Goal: Information Seeking & Learning: Learn about a topic

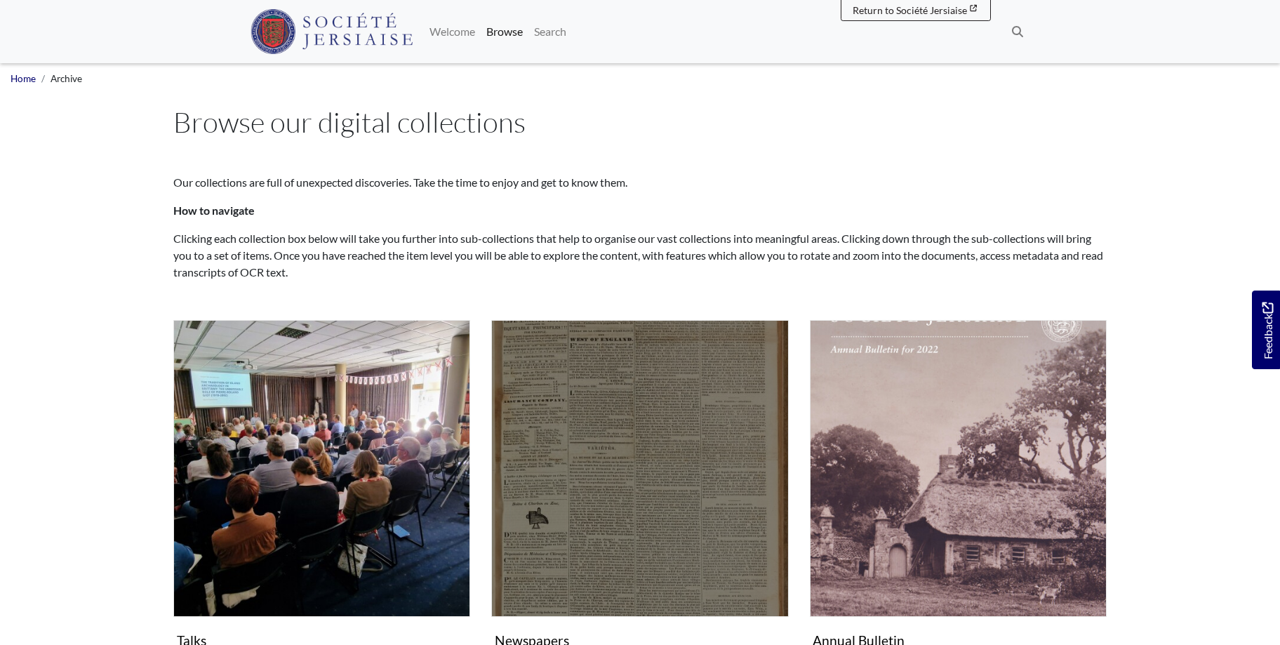
click at [619, 565] on img "Subcollection" at bounding box center [639, 468] width 297 height 297
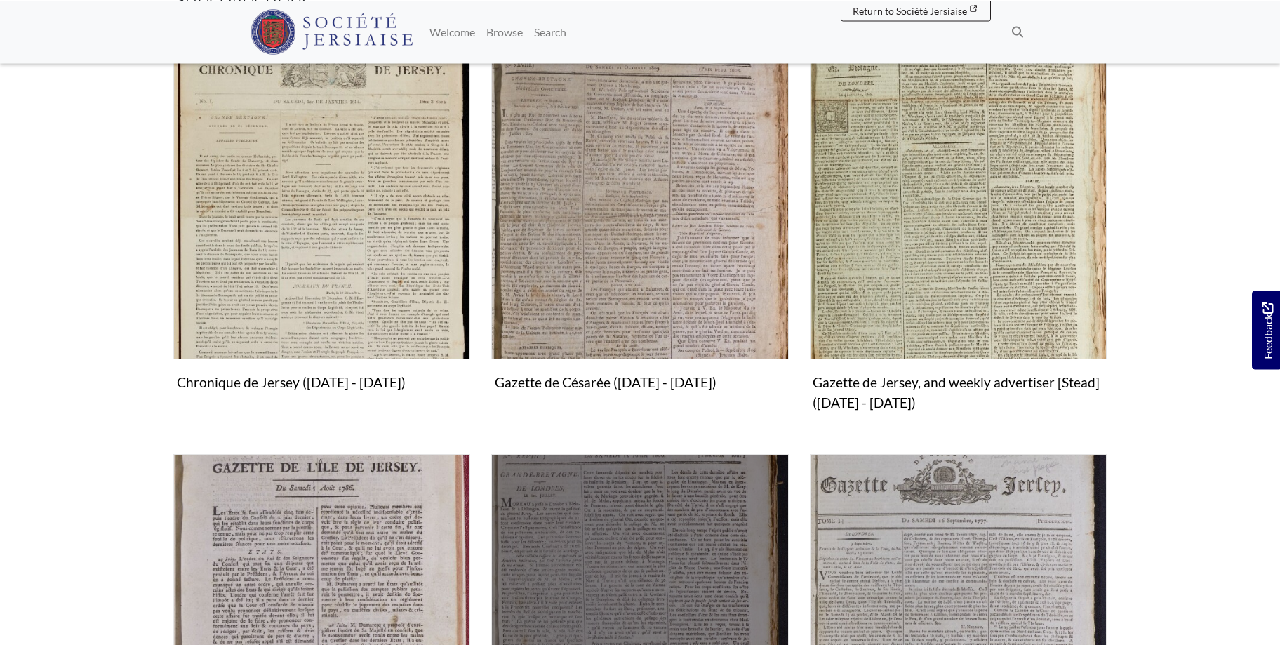
scroll to position [644, 0]
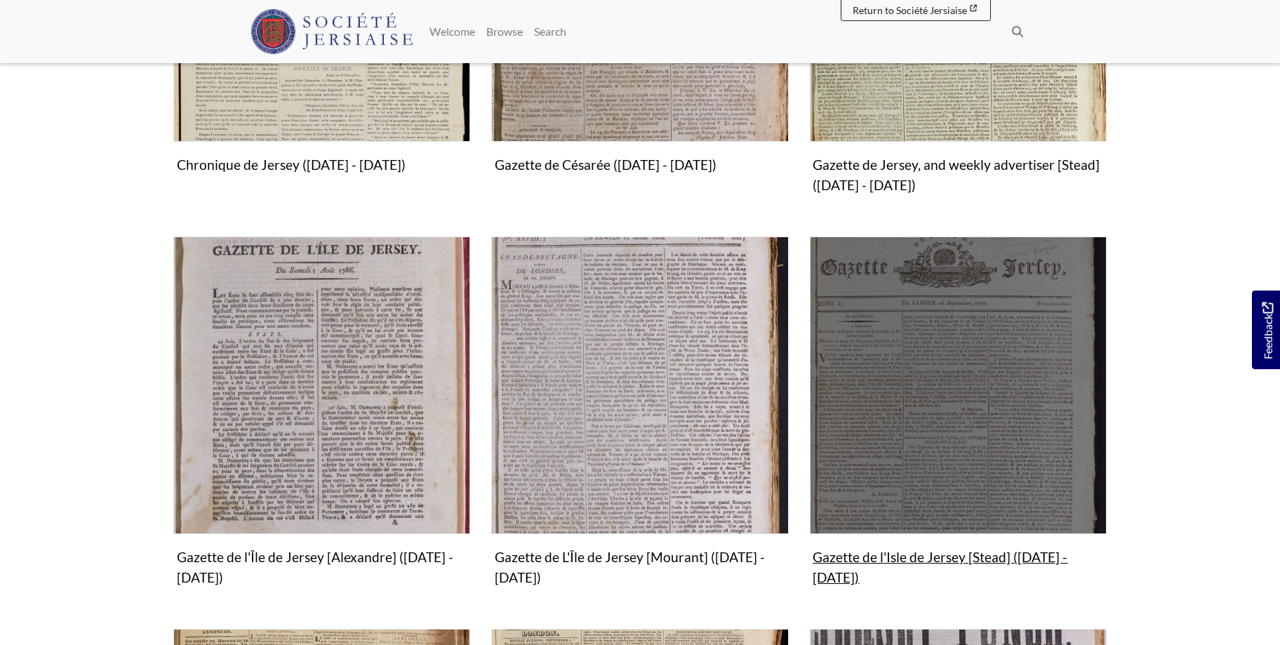
click at [996, 460] on img "Subcollection" at bounding box center [958, 384] width 297 height 297
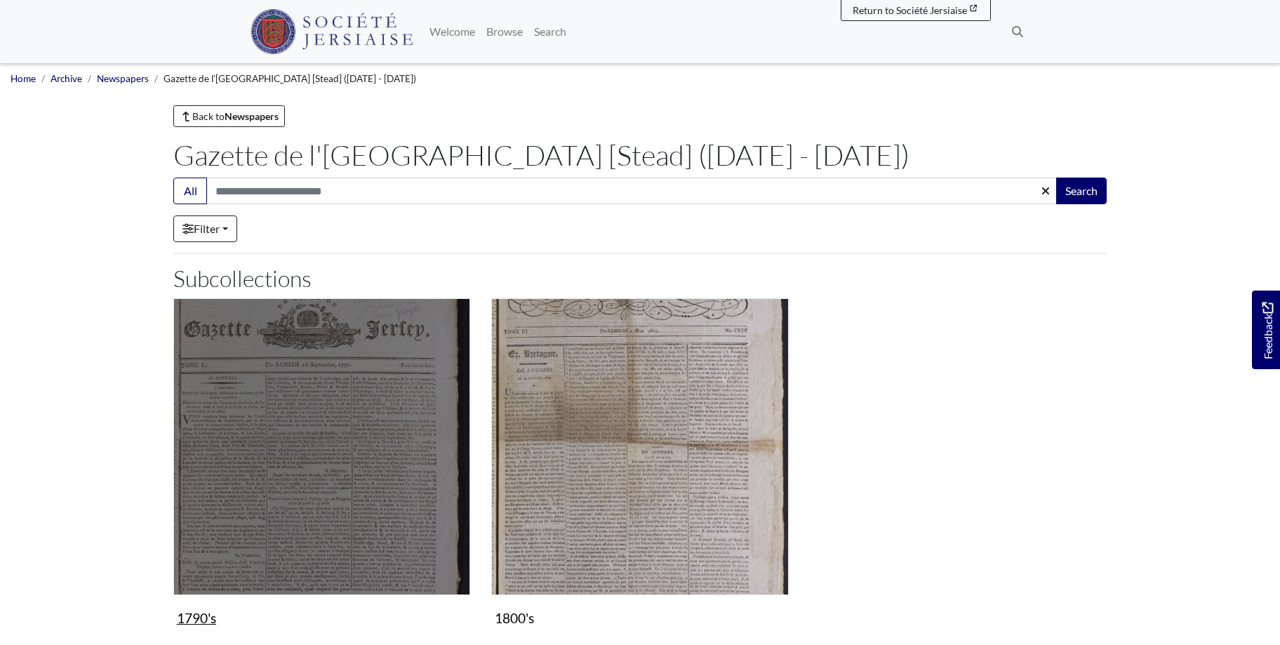
click at [342, 448] on img "Subcollection" at bounding box center [321, 446] width 297 height 297
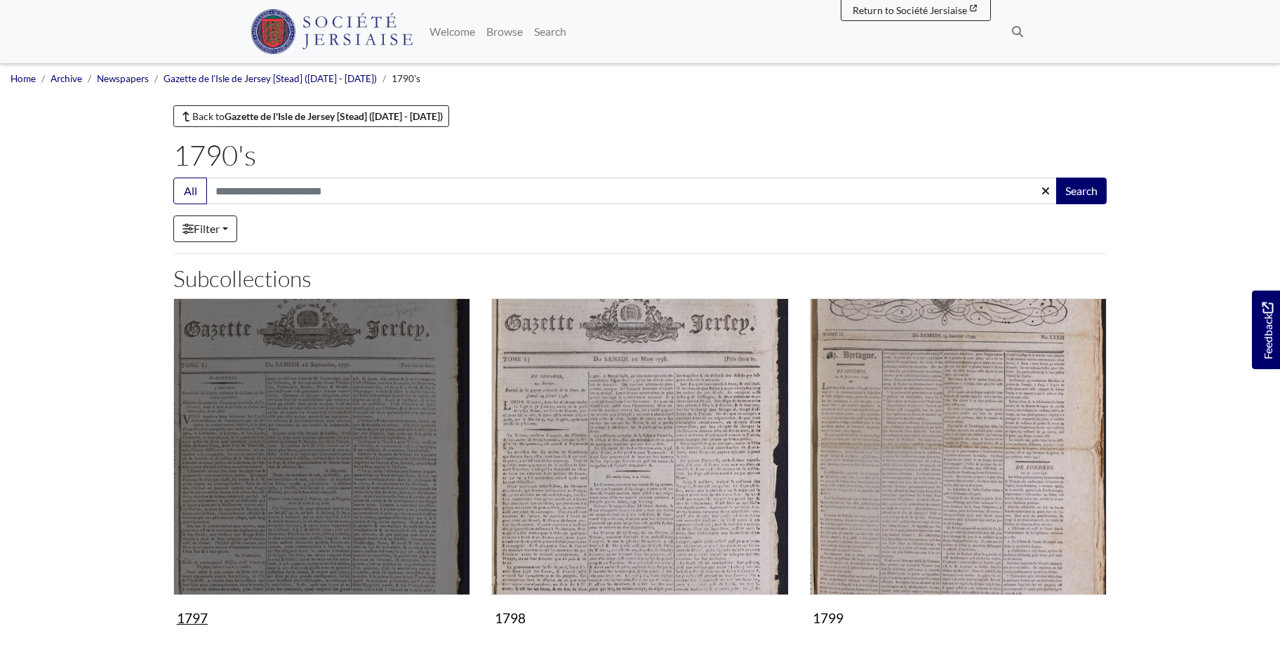
click at [340, 481] on img "Subcollection" at bounding box center [321, 446] width 297 height 297
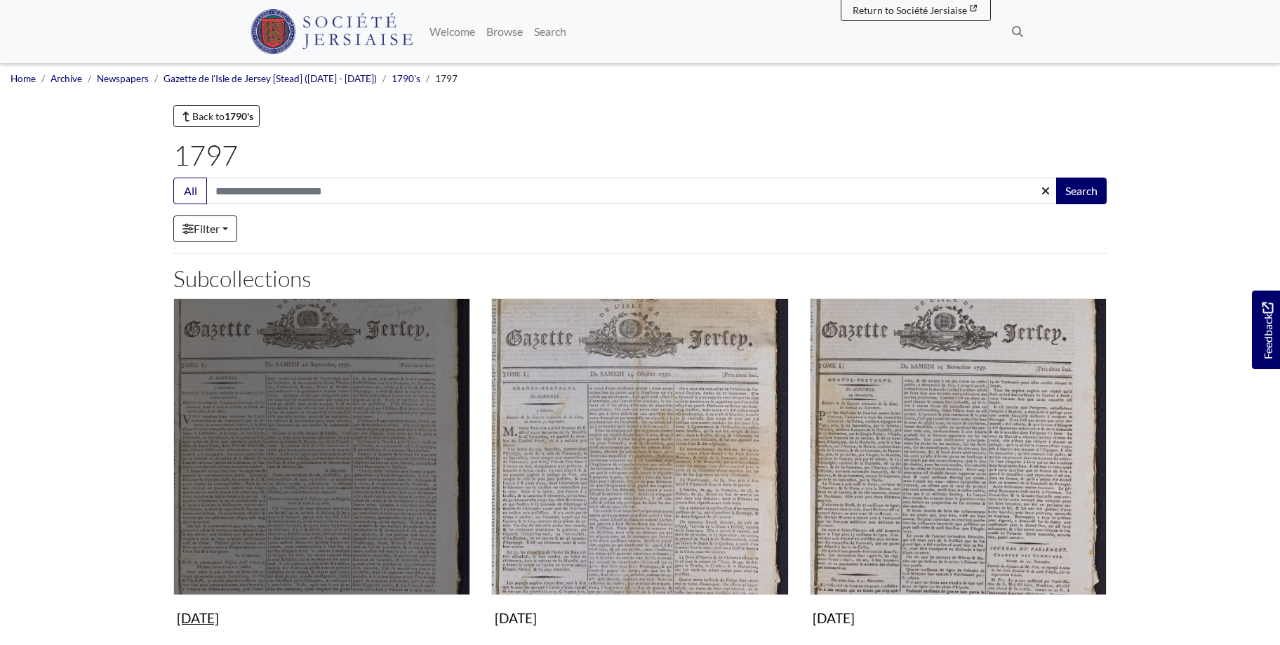
click at [322, 510] on img "Subcollection" at bounding box center [321, 446] width 297 height 297
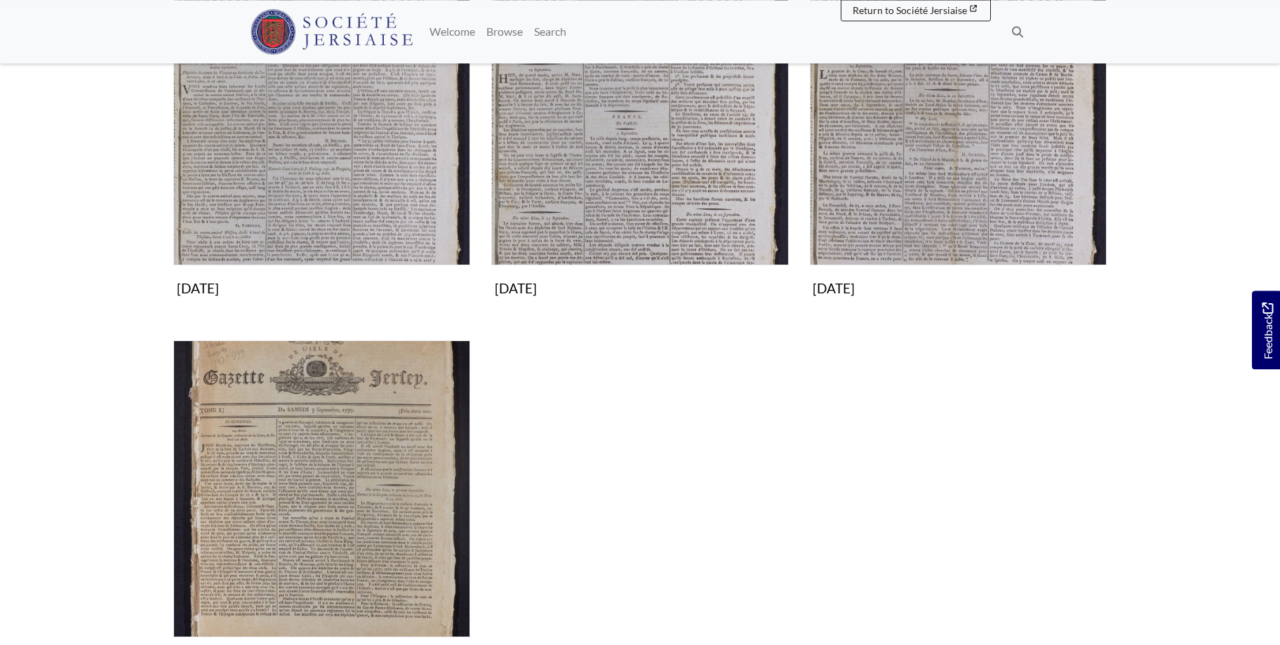
scroll to position [429, 0]
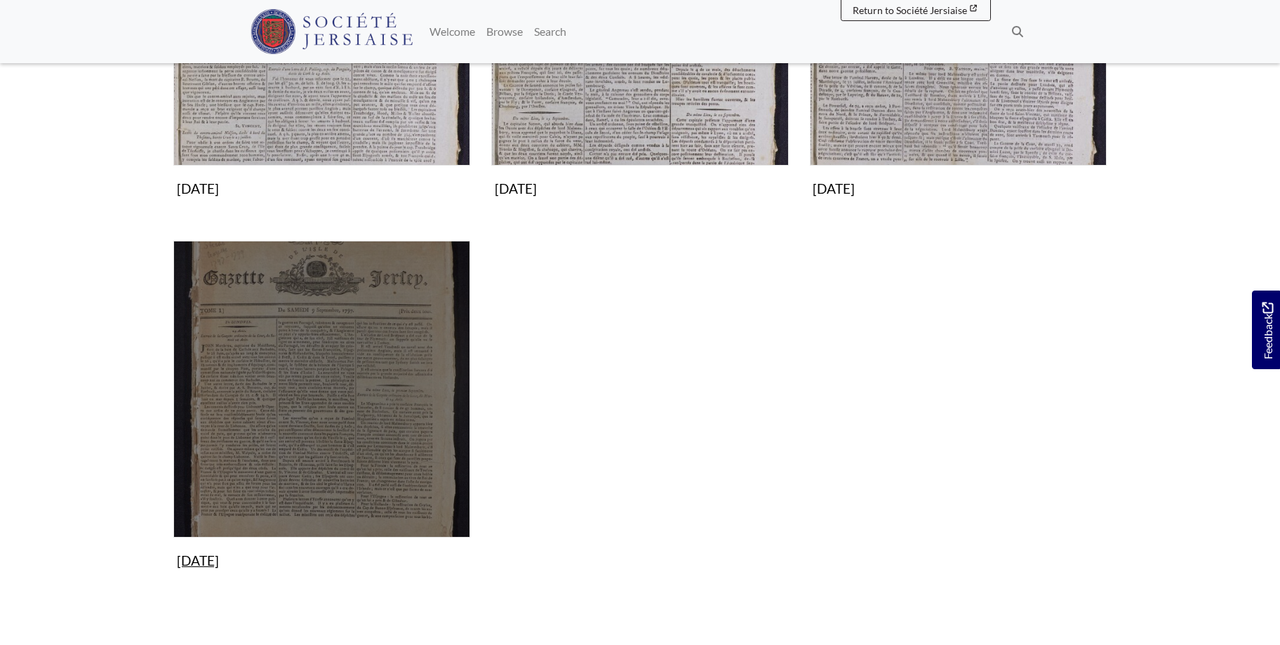
click at [354, 398] on img "Subcollection" at bounding box center [321, 389] width 297 height 297
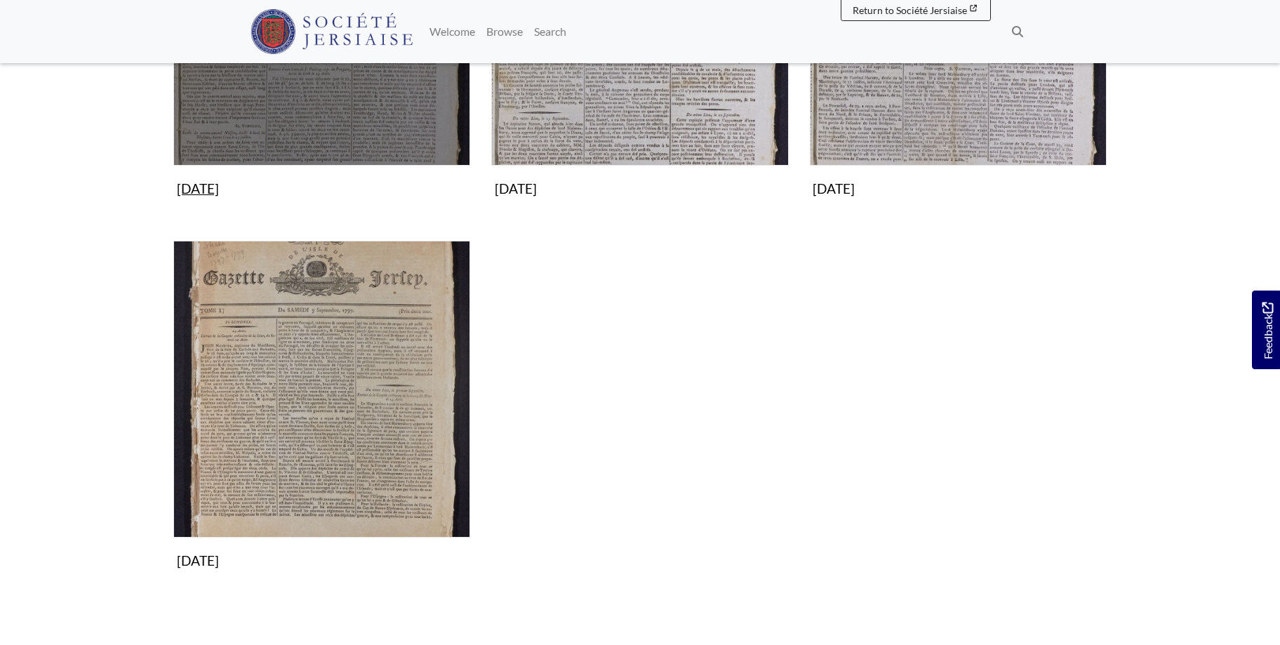
click at [333, 98] on img "Subcollection" at bounding box center [321, 17] width 297 height 297
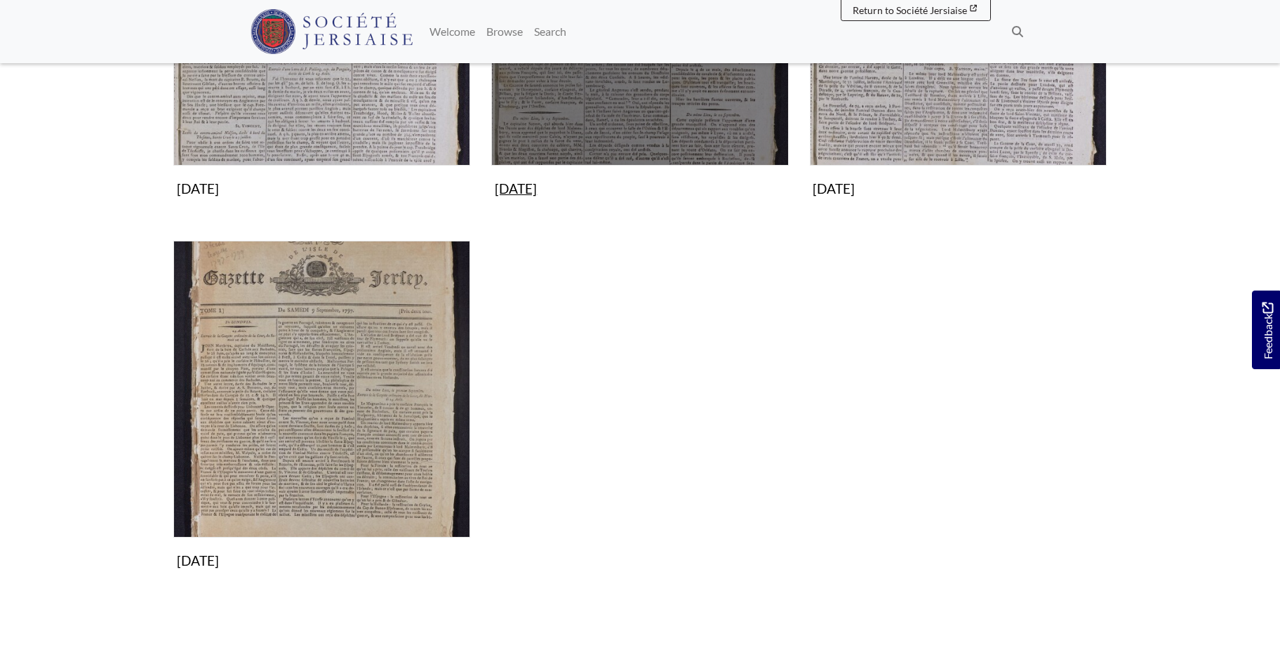
click at [627, 108] on img "Subcollection" at bounding box center [639, 17] width 297 height 297
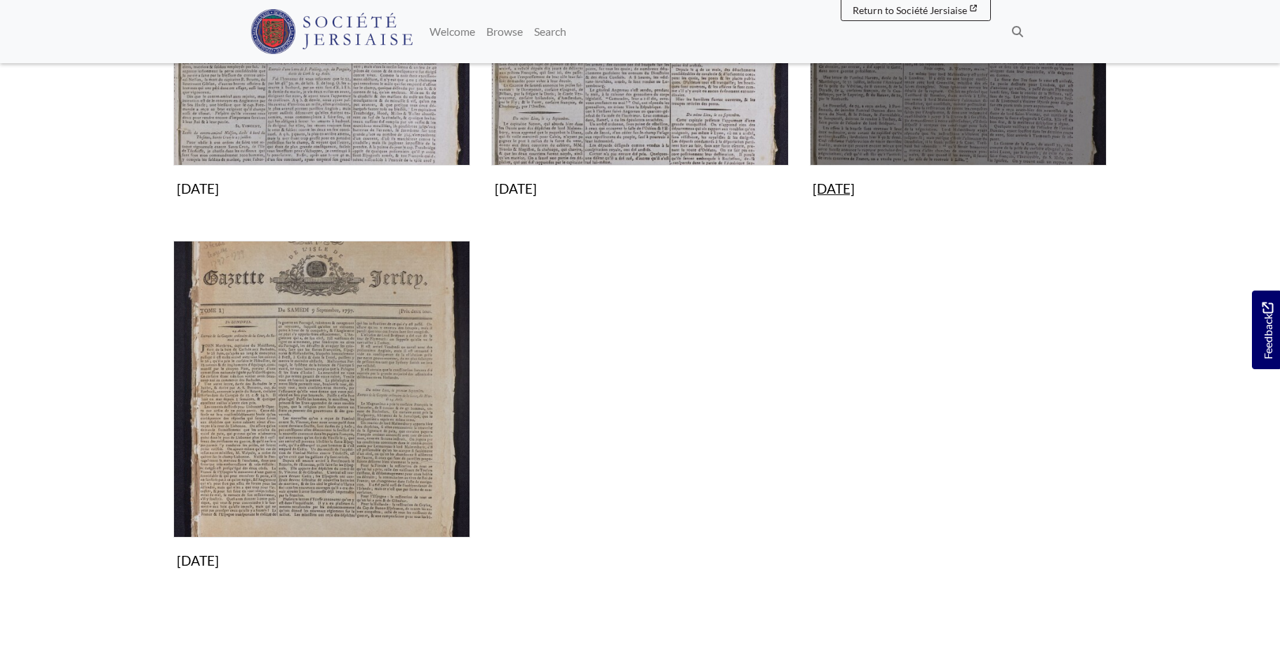
click at [975, 92] on img "Subcollection" at bounding box center [958, 17] width 297 height 297
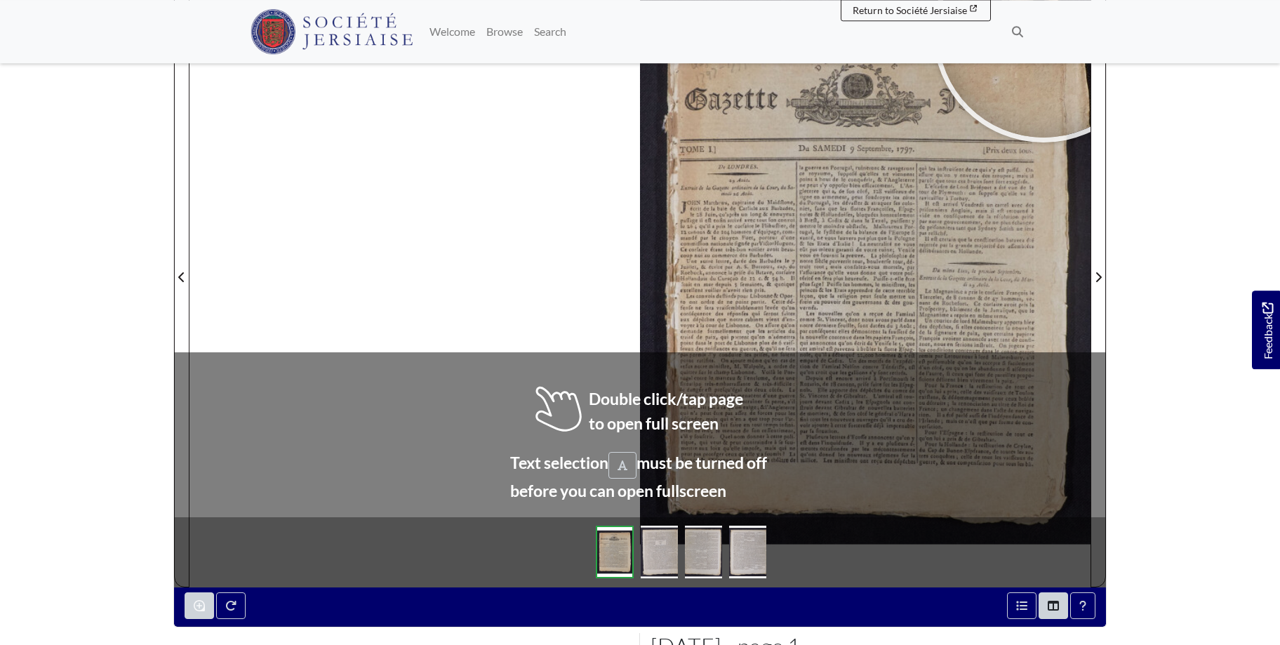
scroll to position [276, 0]
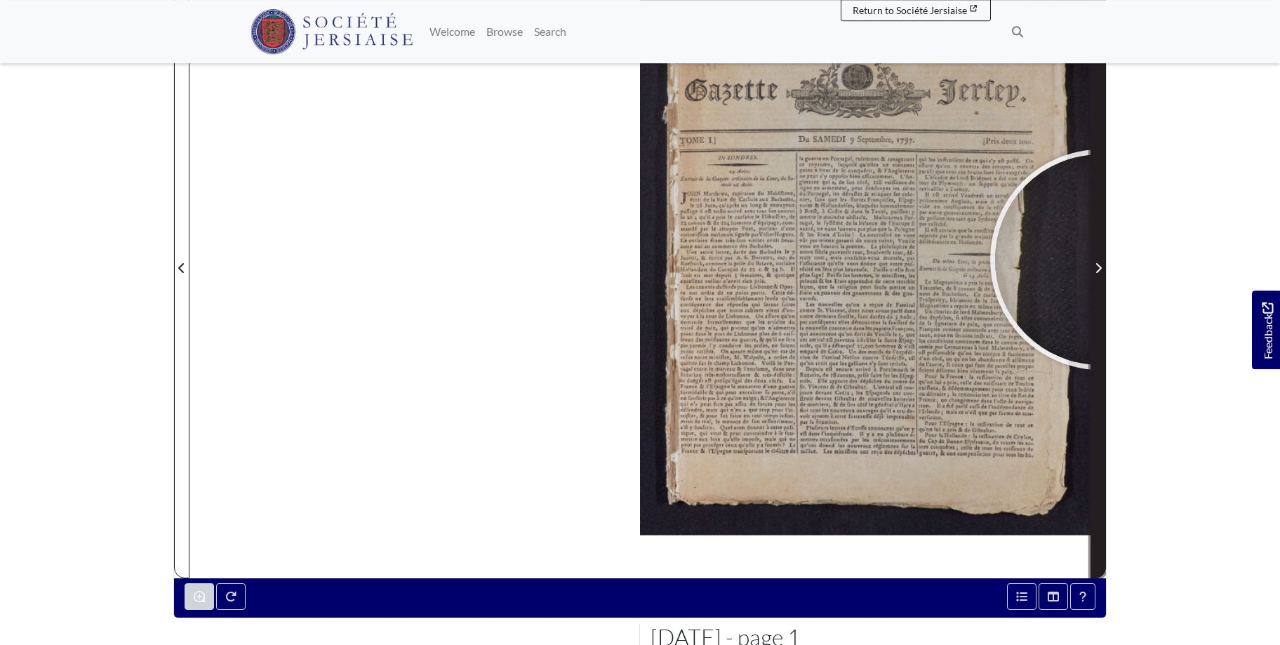
click at [1100, 260] on span "Next Page" at bounding box center [1098, 260] width 14 height 636
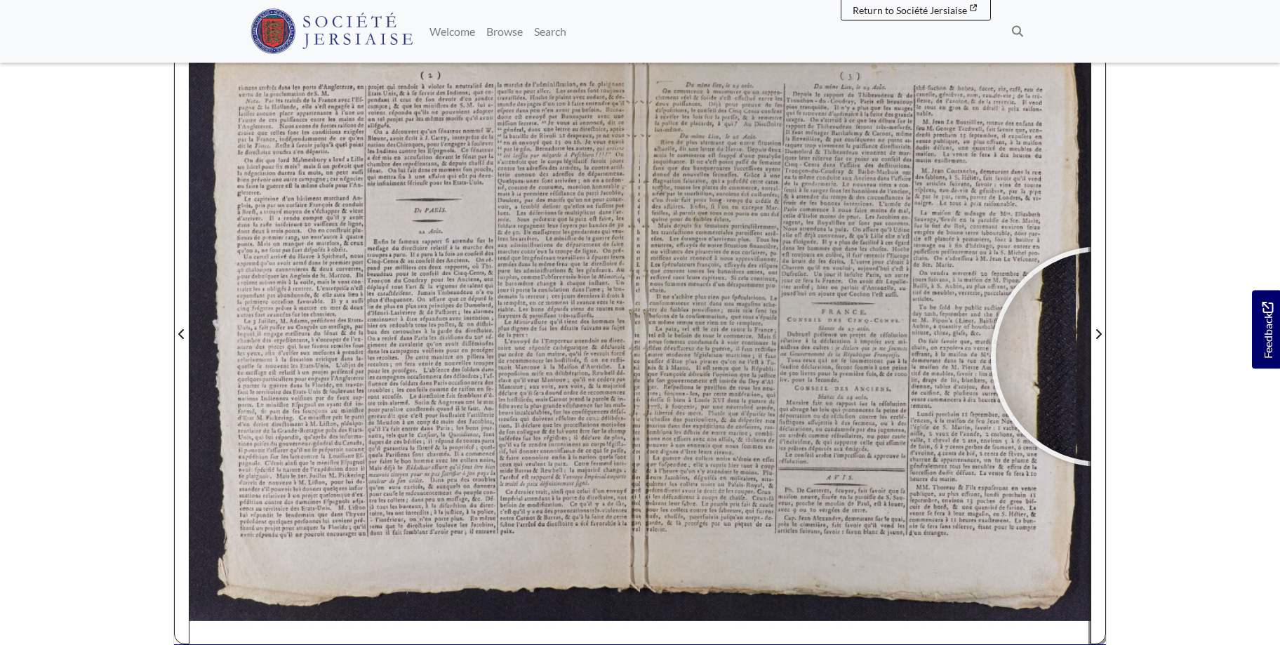
scroll to position [222, 0]
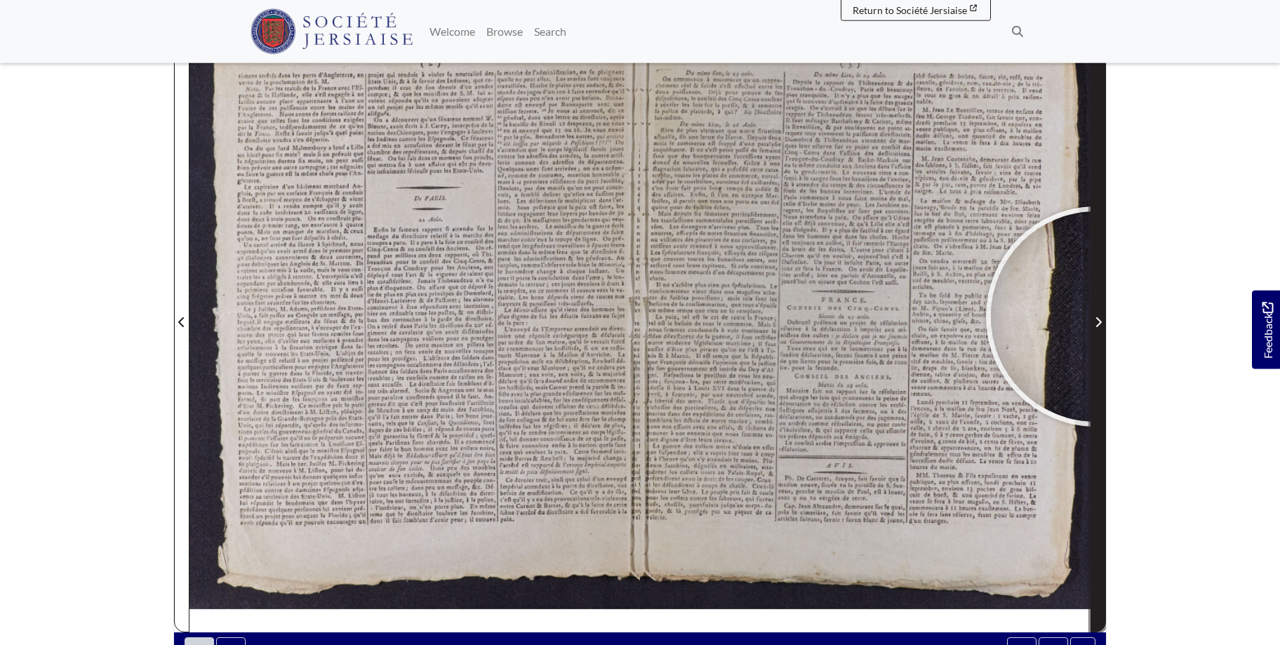
click at [1096, 316] on span "Next Page" at bounding box center [1098, 322] width 14 height 17
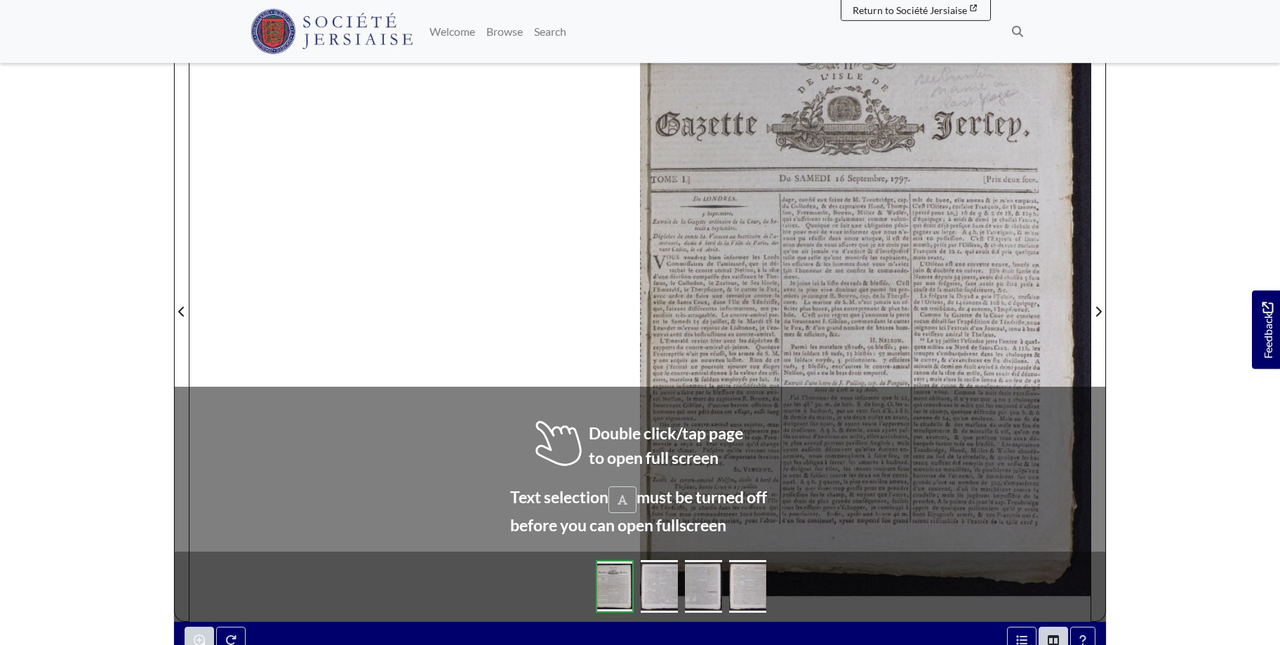
scroll to position [249, 0]
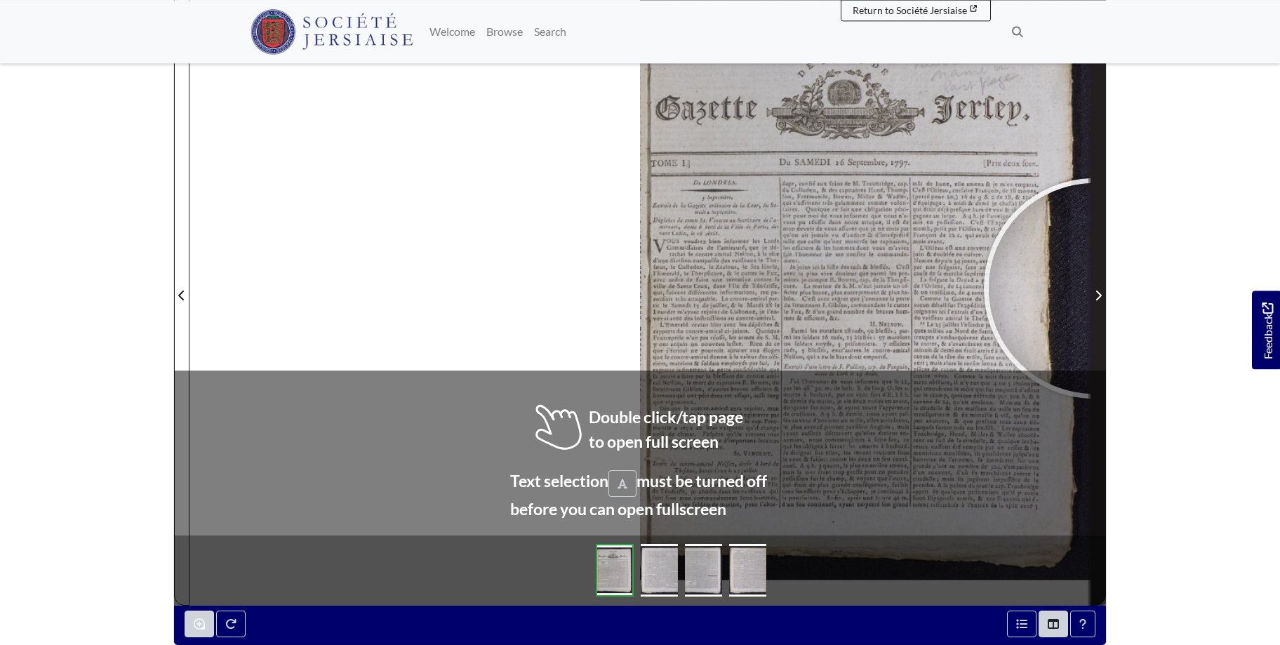
click at [1094, 288] on span "Next Page" at bounding box center [1098, 295] width 14 height 17
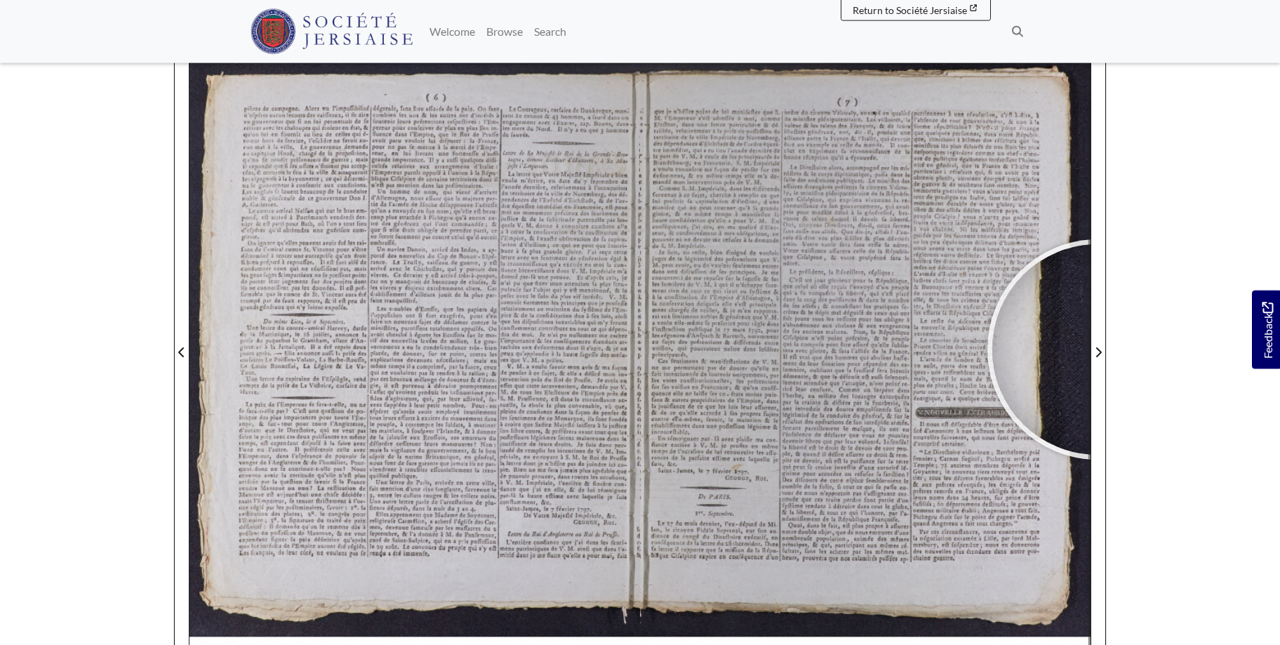
scroll to position [190, 0]
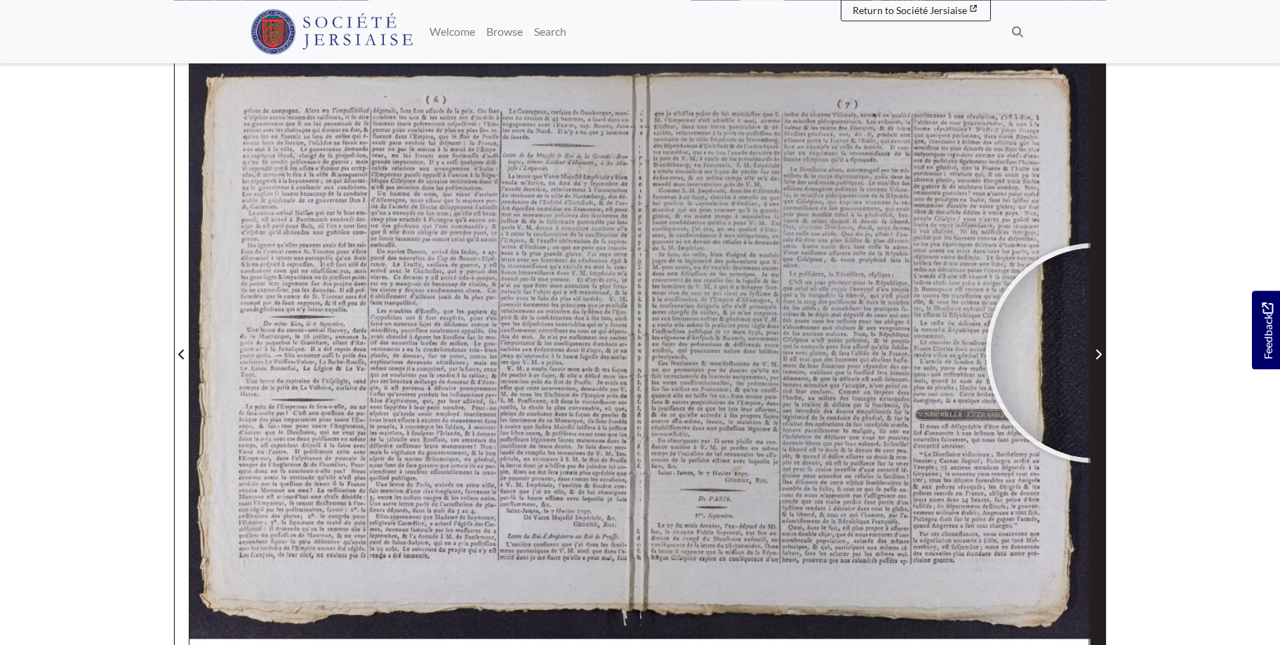
click at [1096, 353] on icon "Next Page" at bounding box center [1097, 354] width 7 height 11
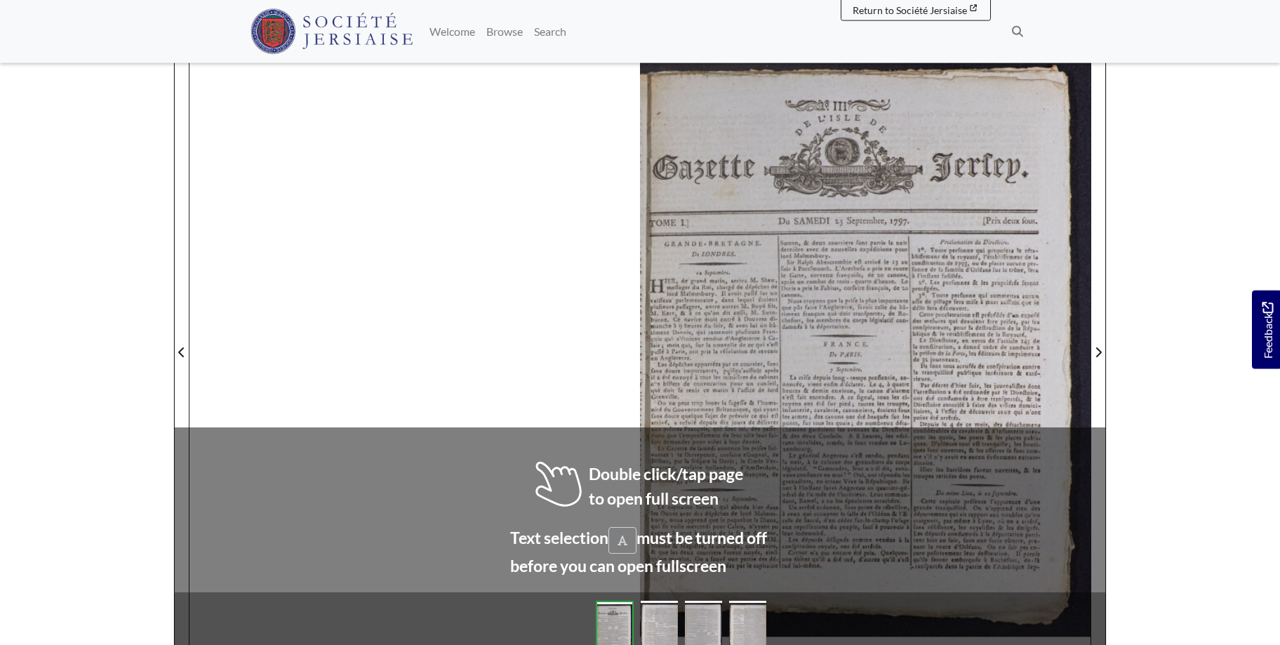
scroll to position [195, 0]
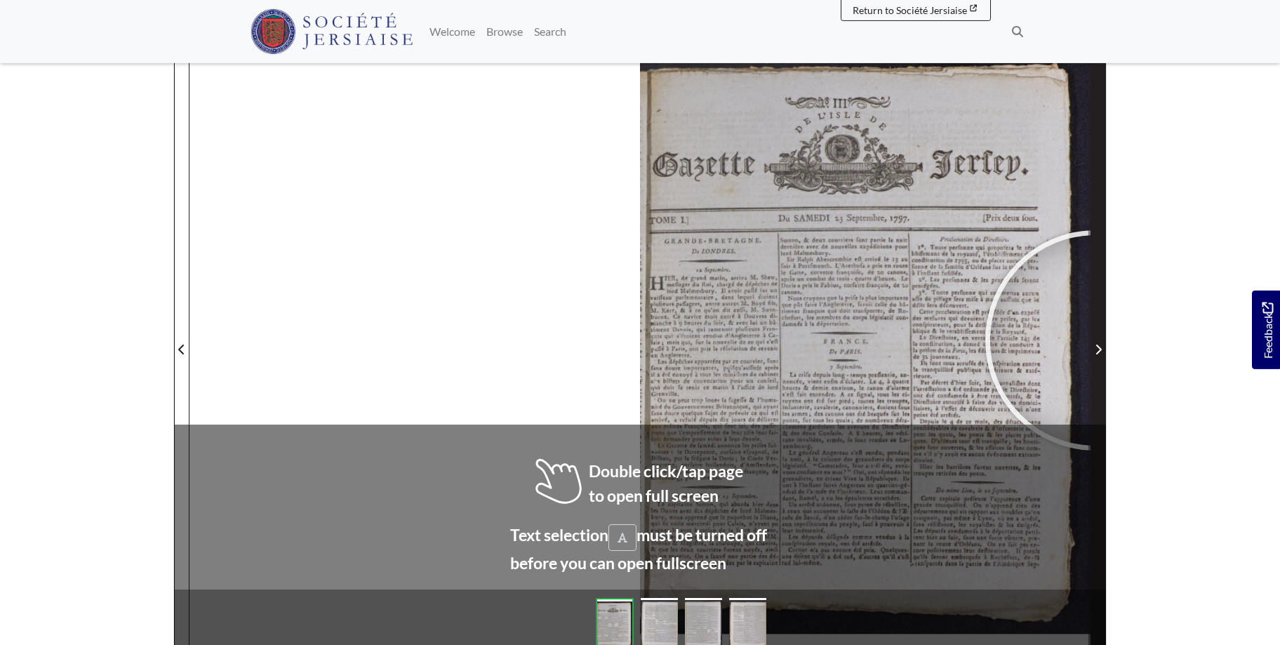
click at [1095, 340] on span "Next Page" at bounding box center [1098, 341] width 14 height 636
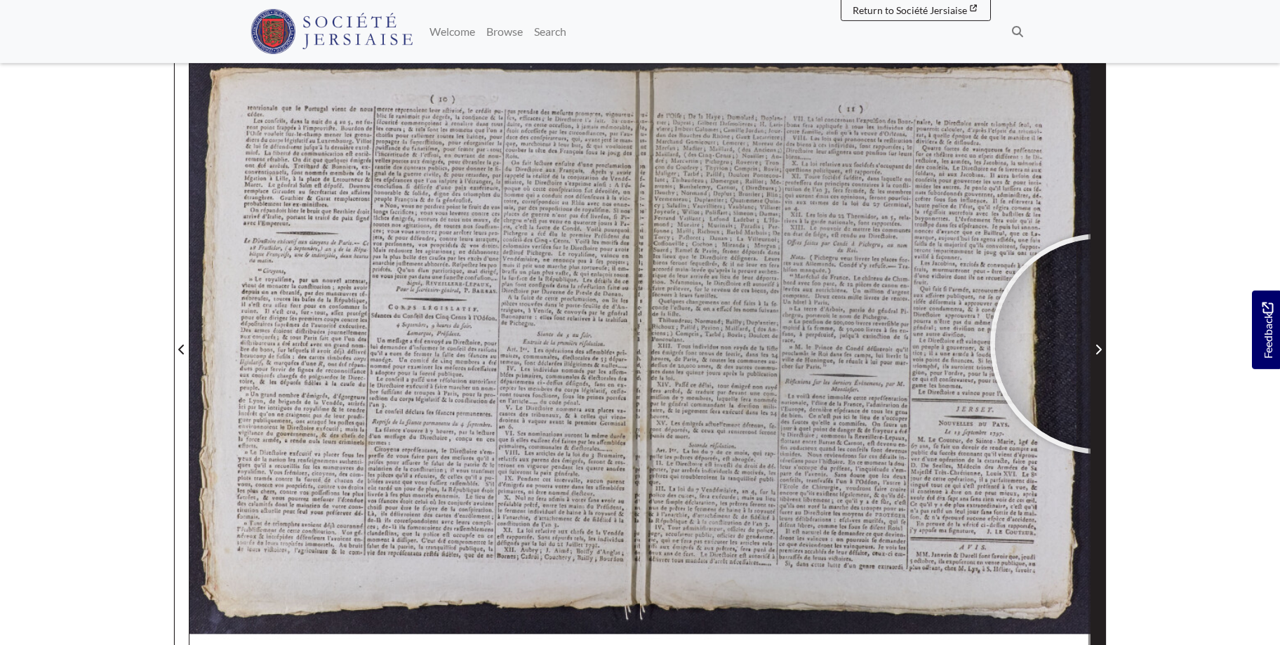
click at [1100, 344] on span "Next Page" at bounding box center [1098, 349] width 14 height 17
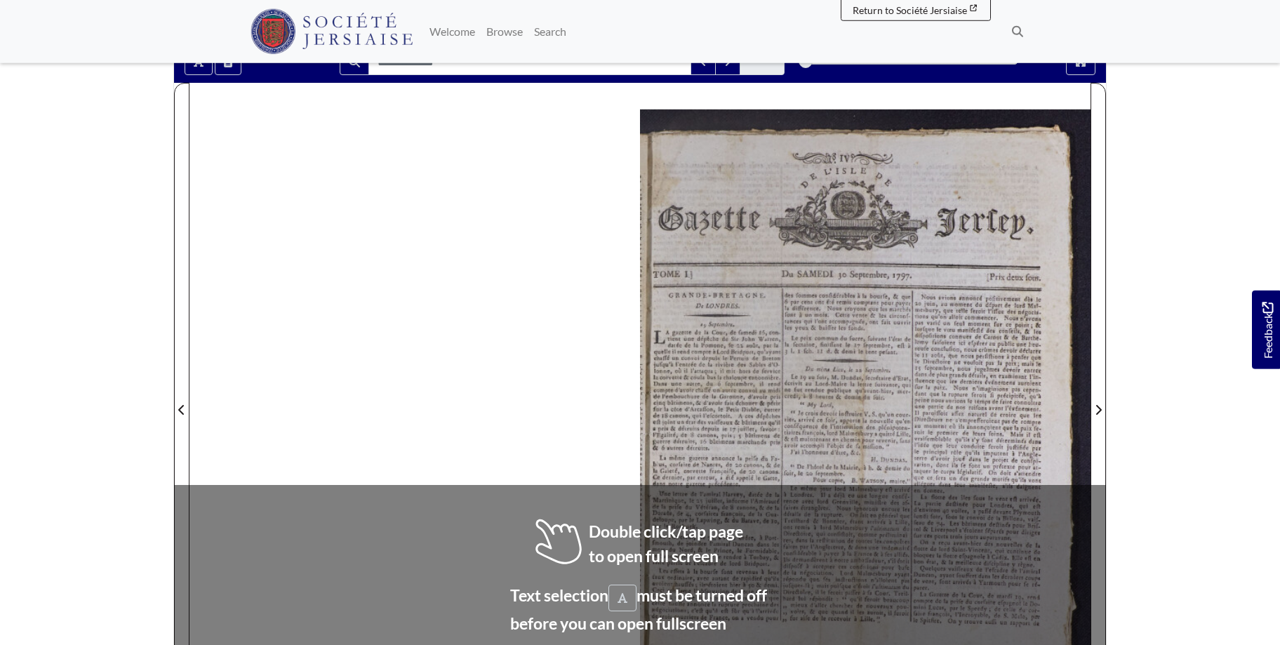
scroll to position [136, 0]
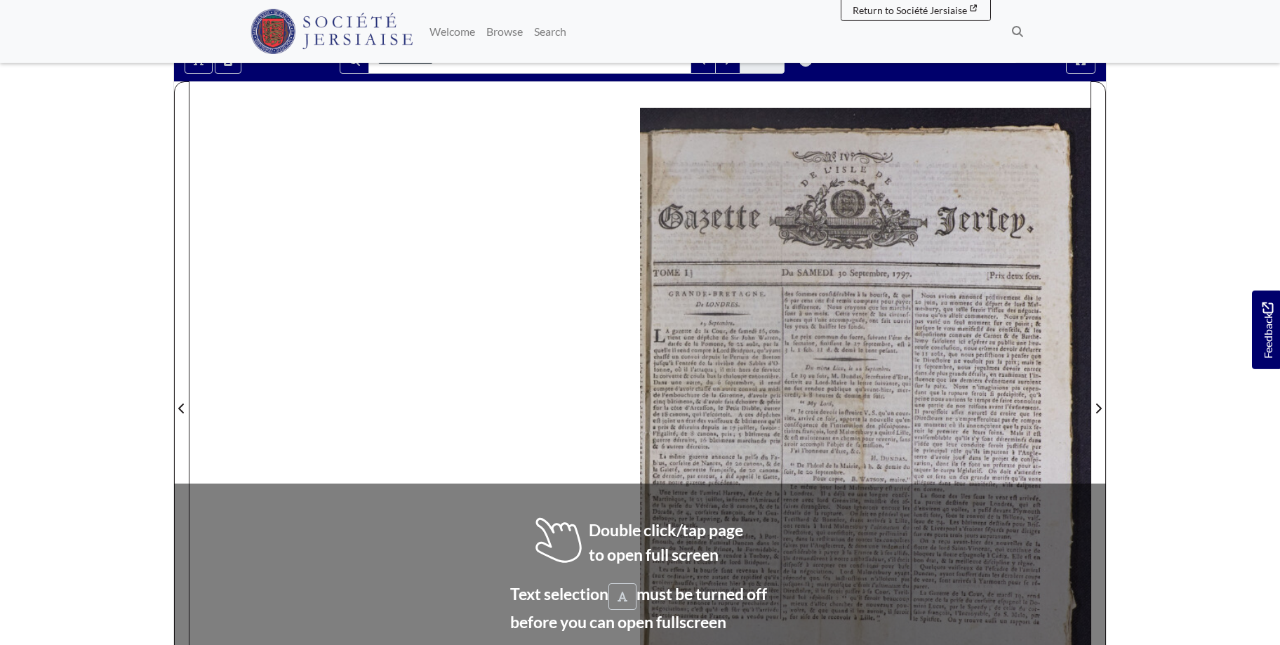
drag, startPoint x: 1287, startPoint y: 139, endPoint x: 1278, endPoint y: 245, distance: 106.3
click at [1278, 244] on body "Menu" at bounding box center [640, 460] width 1280 height 1193
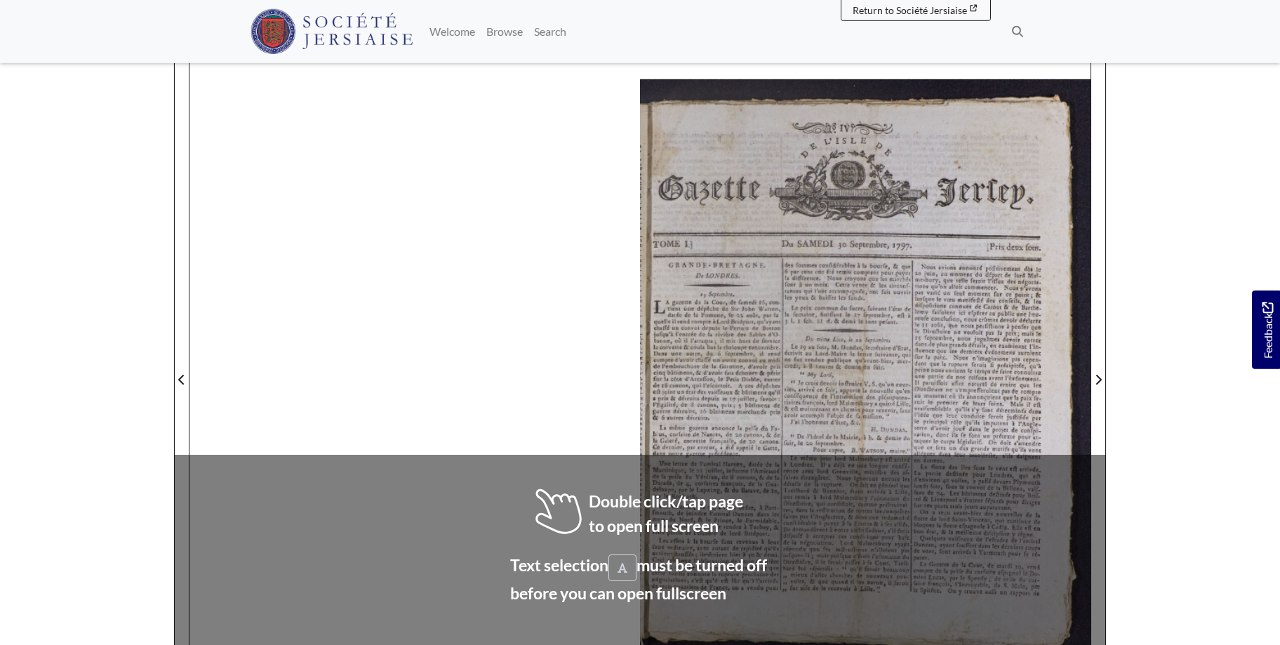
scroll to position [173, 0]
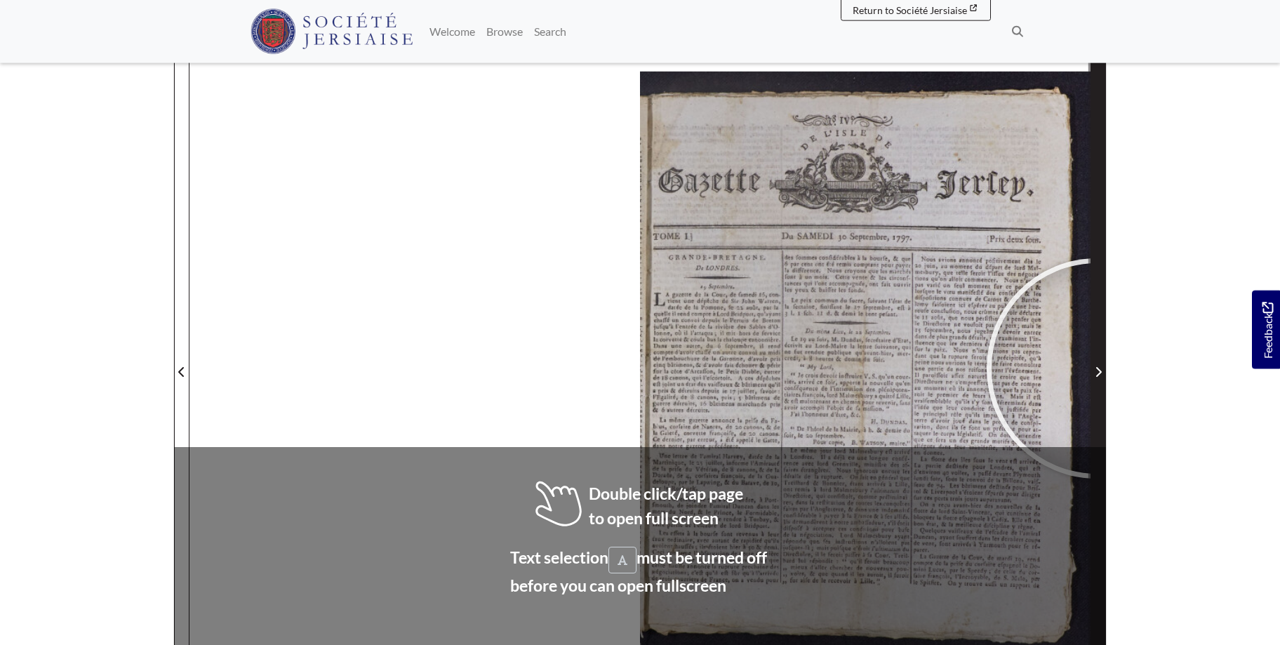
click at [1097, 368] on icon "Next Page" at bounding box center [1099, 372] width 6 height 10
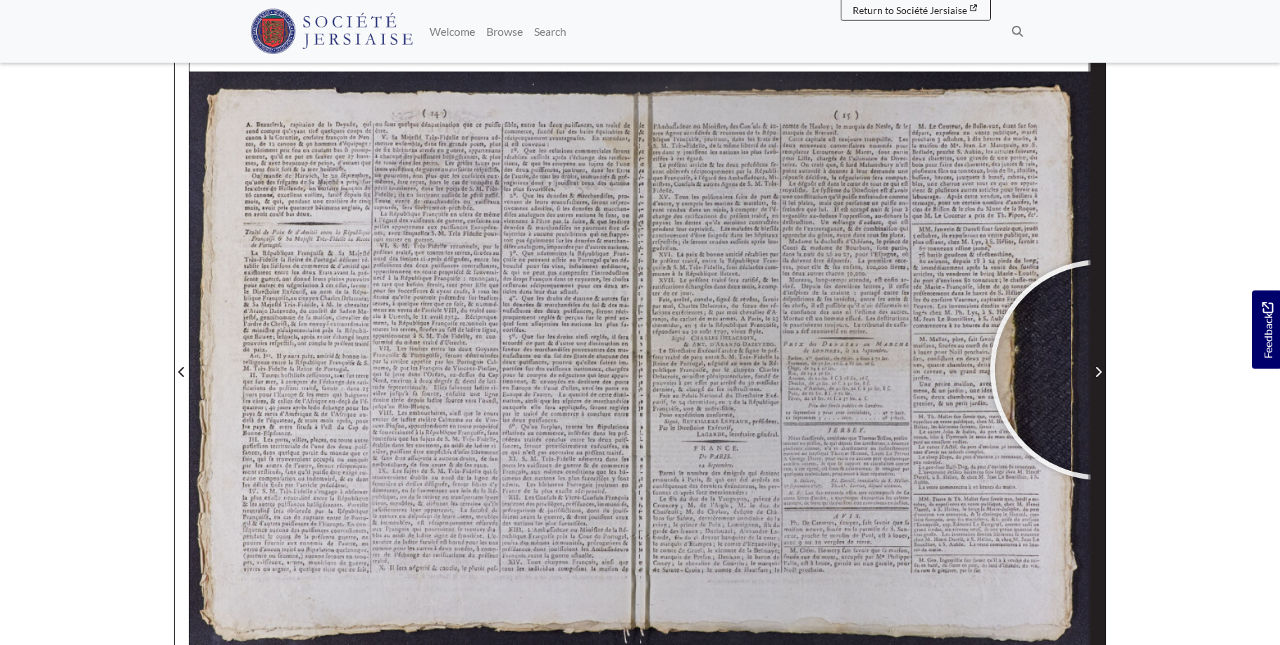
click at [1100, 370] on icon "Next Page" at bounding box center [1097, 371] width 7 height 11
